Goal: Use online tool/utility: Use online tool/utility

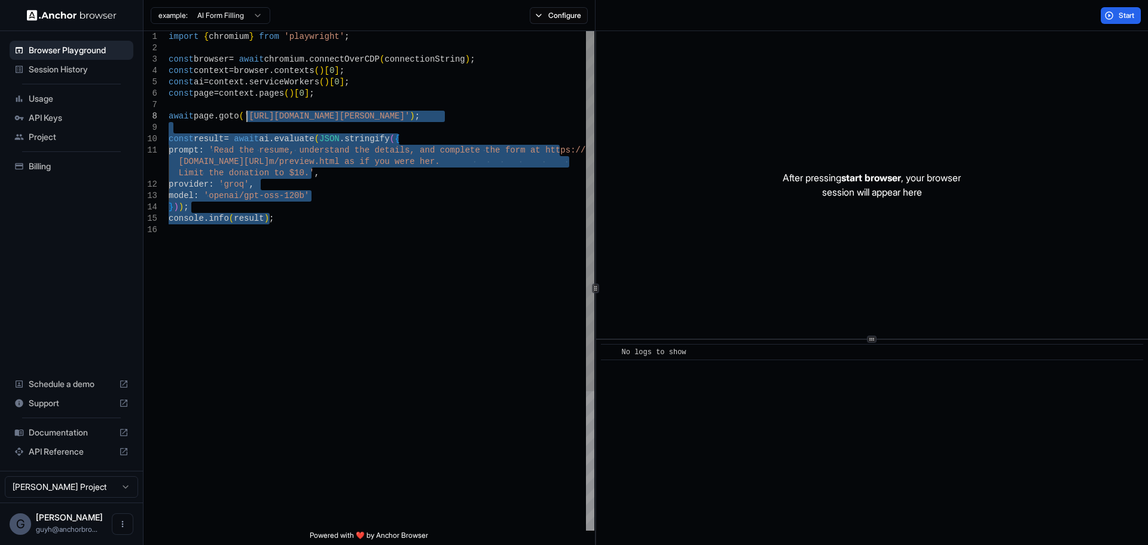
drag, startPoint x: 307, startPoint y: 257, endPoint x: 246, endPoint y: 119, distance: 150.8
click at [245, 118] on div "import { chromium } from 'playwright' ; const browser = await chromium . connec…" at bounding box center [382, 377] width 426 height 693
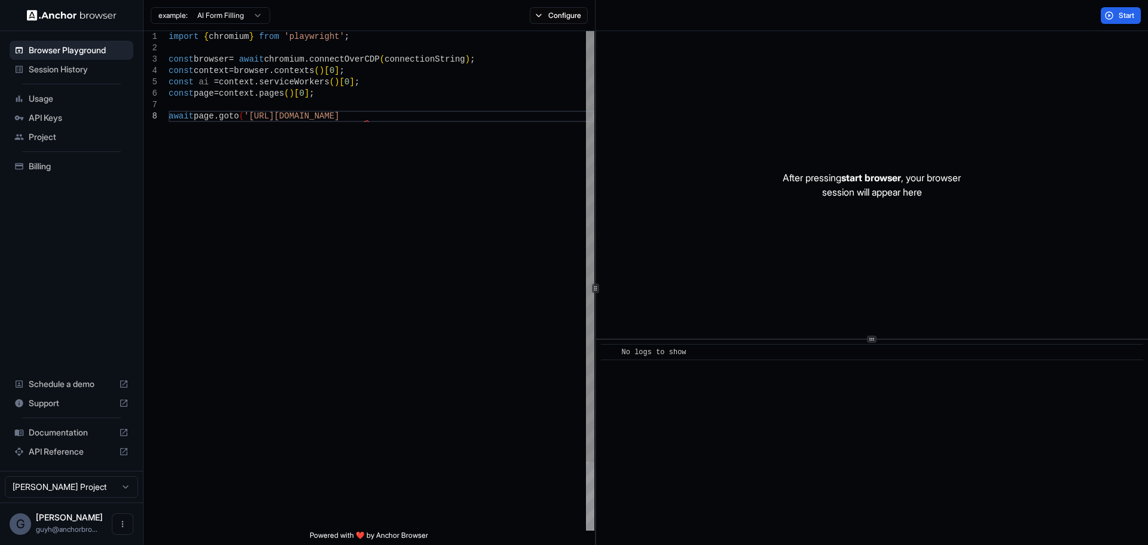
scroll to position [80, 0]
type textarea "**********"
click at [560, 10] on button "Configure" at bounding box center [559, 15] width 58 height 17
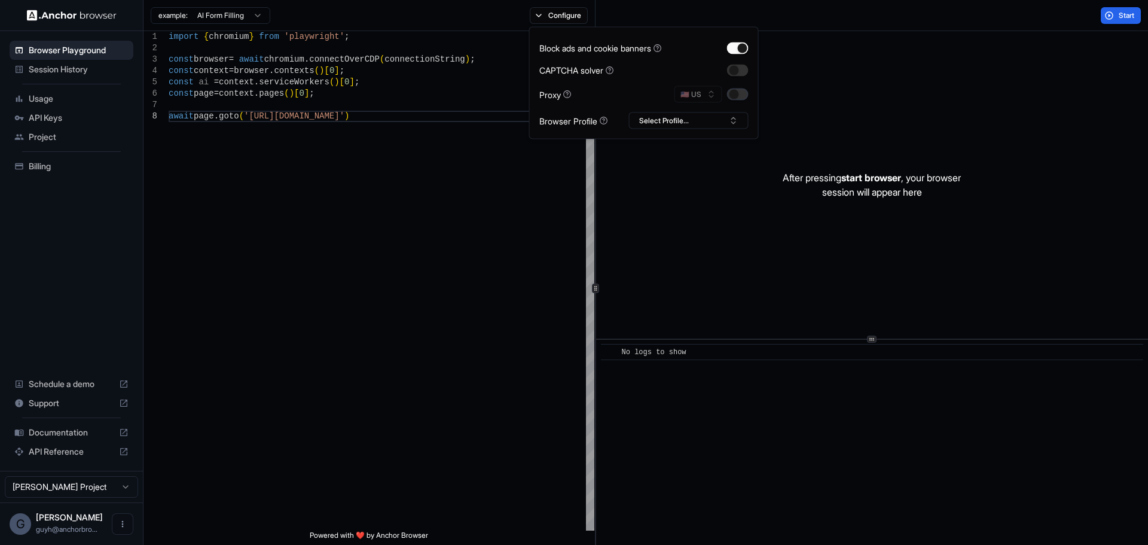
click at [734, 92] on button "button" at bounding box center [738, 95] width 22 height 12
click at [1132, 13] on span "Start" at bounding box center [1127, 16] width 17 height 10
